Goal: Answer question/provide support

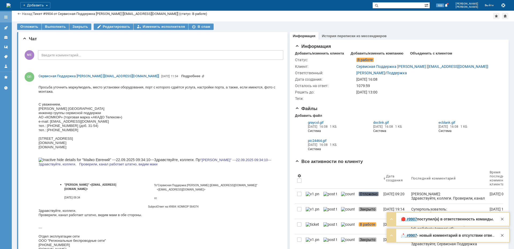
scroll to position [27, 0]
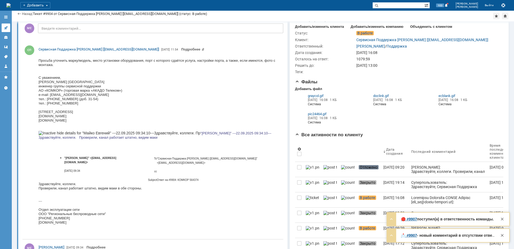
click at [6, 25] on link at bounding box center [6, 28] width 9 height 9
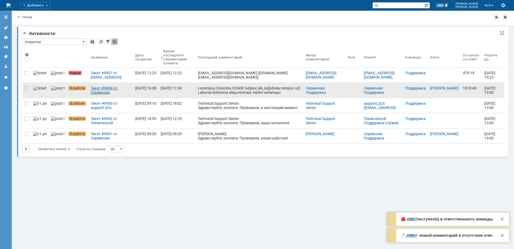
click at [107, 89] on div "Тикет #9904 от Сервисная Поддержка [PERSON_NAME] [[EMAIL_ADDRESS][DOMAIN_NAME]]…" at bounding box center [111, 90] width 40 height 9
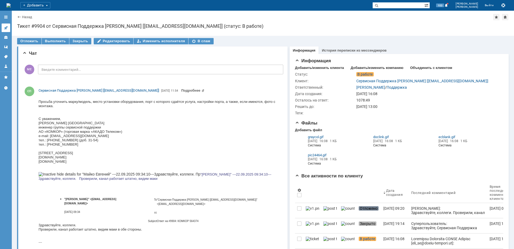
click at [7, 29] on icon at bounding box center [6, 28] width 4 height 4
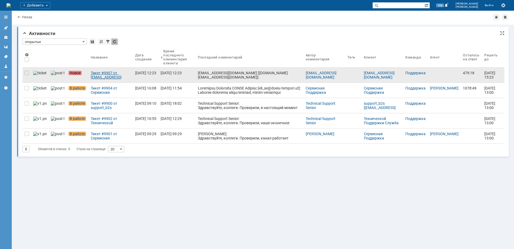
click at [109, 74] on div "Тикет #9907 от [EMAIL_ADDRESS][DOMAIN_NAME] [[DOMAIN_NAME][EMAIL_ADDRESS][DOMAI…" at bounding box center [111, 75] width 40 height 9
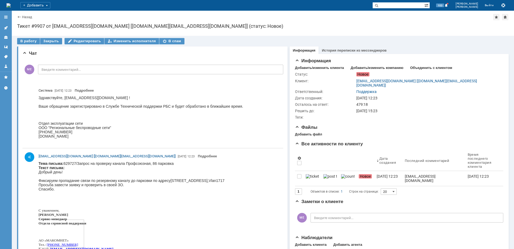
click at [141, 165] on body "Тема письма: 629727/Запрос на проверку канала Профсоюзная, 86 парковка Текст пи…" at bounding box center [132, 217] width 186 height 110
copy body "Профсоюзная"
click at [134, 163] on body "Тема письма: 629727/Запрос на проверку канала Профсоюзная, 86 парковка Текст пи…" at bounding box center [132, 217] width 186 height 110
click at [132, 163] on body "Тема письма: 629727/Запрос на проверку канала Профсоюзная, 86 парковка Текст пи…" at bounding box center [132, 217] width 186 height 110
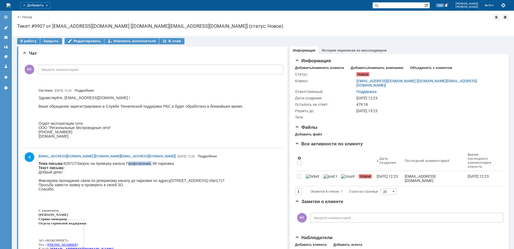
click at [132, 163] on body "Тема письма: 629727/Запрос на проверку канала Профсоюзная, 86 парковка Текст пи…" at bounding box center [132, 217] width 186 height 110
copy body "Профсоюзная"
click at [31, 42] on div "В работу" at bounding box center [28, 41] width 23 height 6
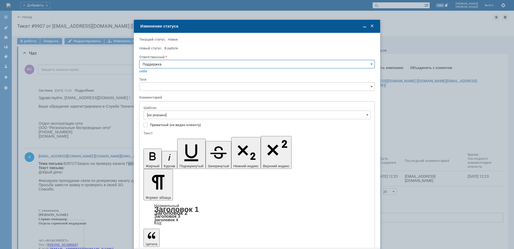
click at [179, 65] on input "Поддержка" at bounding box center [256, 64] width 235 height 9
click at [166, 121] on div "[PERSON_NAME]" at bounding box center [256, 118] width 235 height 9
type input "[PERSON_NAME]"
click at [165, 115] on input "[не указано]" at bounding box center [256, 115] width 227 height 9
type input "[PERSON_NAME]"
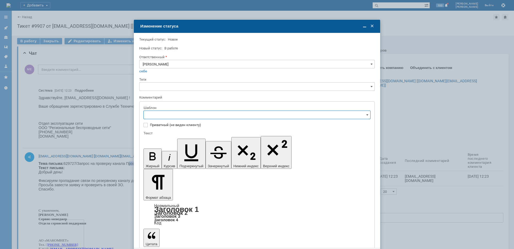
click at [190, 134] on span "[операторы] Авария на транзите" at bounding box center [257, 134] width 220 height 4
type input "[операторы] Авария на транзите"
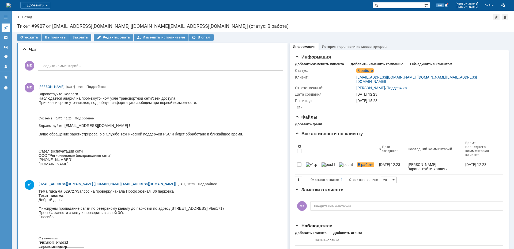
click at [7, 29] on icon at bounding box center [6, 28] width 4 height 4
